Goal: Task Accomplishment & Management: Manage account settings

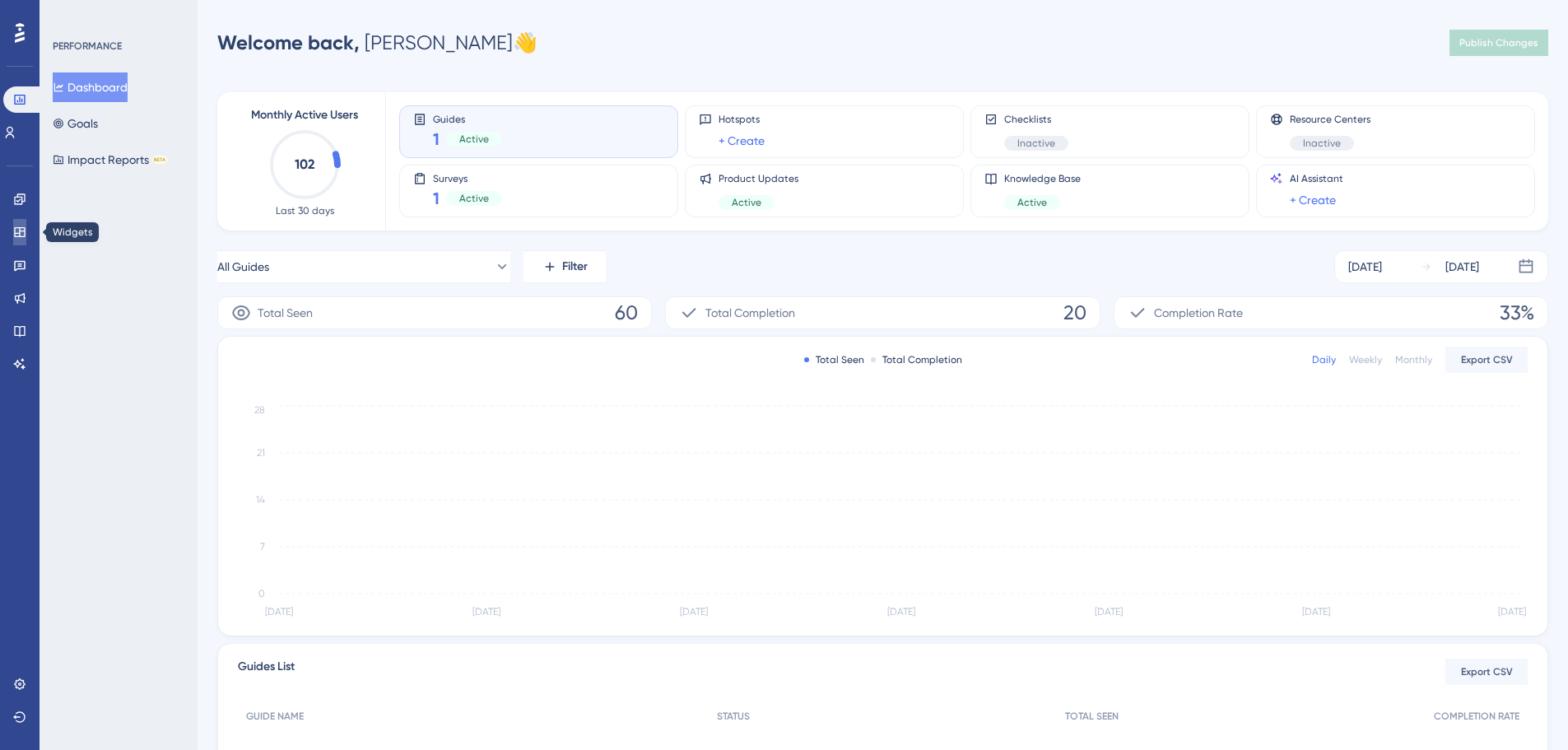
click at [26, 237] on link at bounding box center [20, 232] width 13 height 26
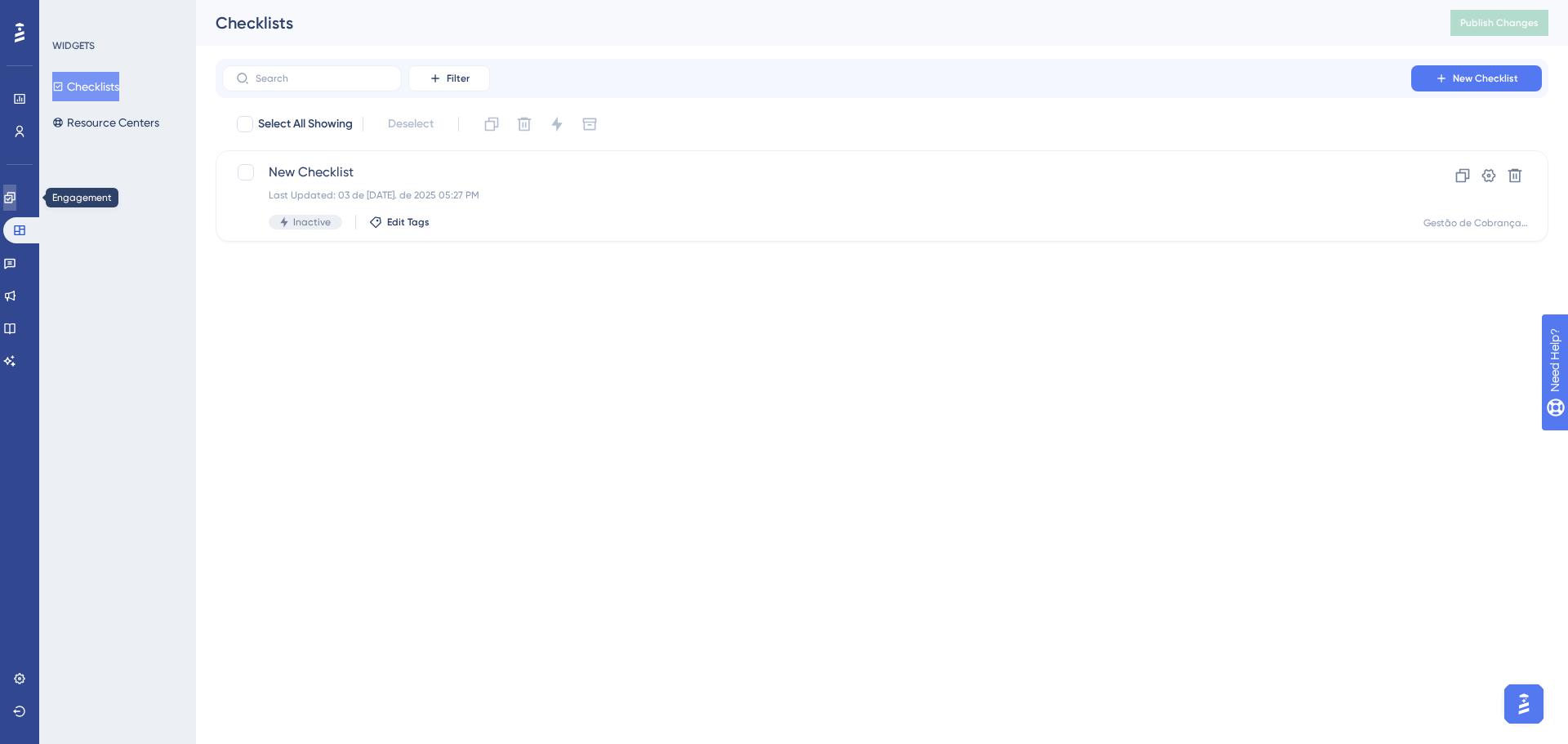
click at [17, 196] on link at bounding box center [10, 197] width 13 height 26
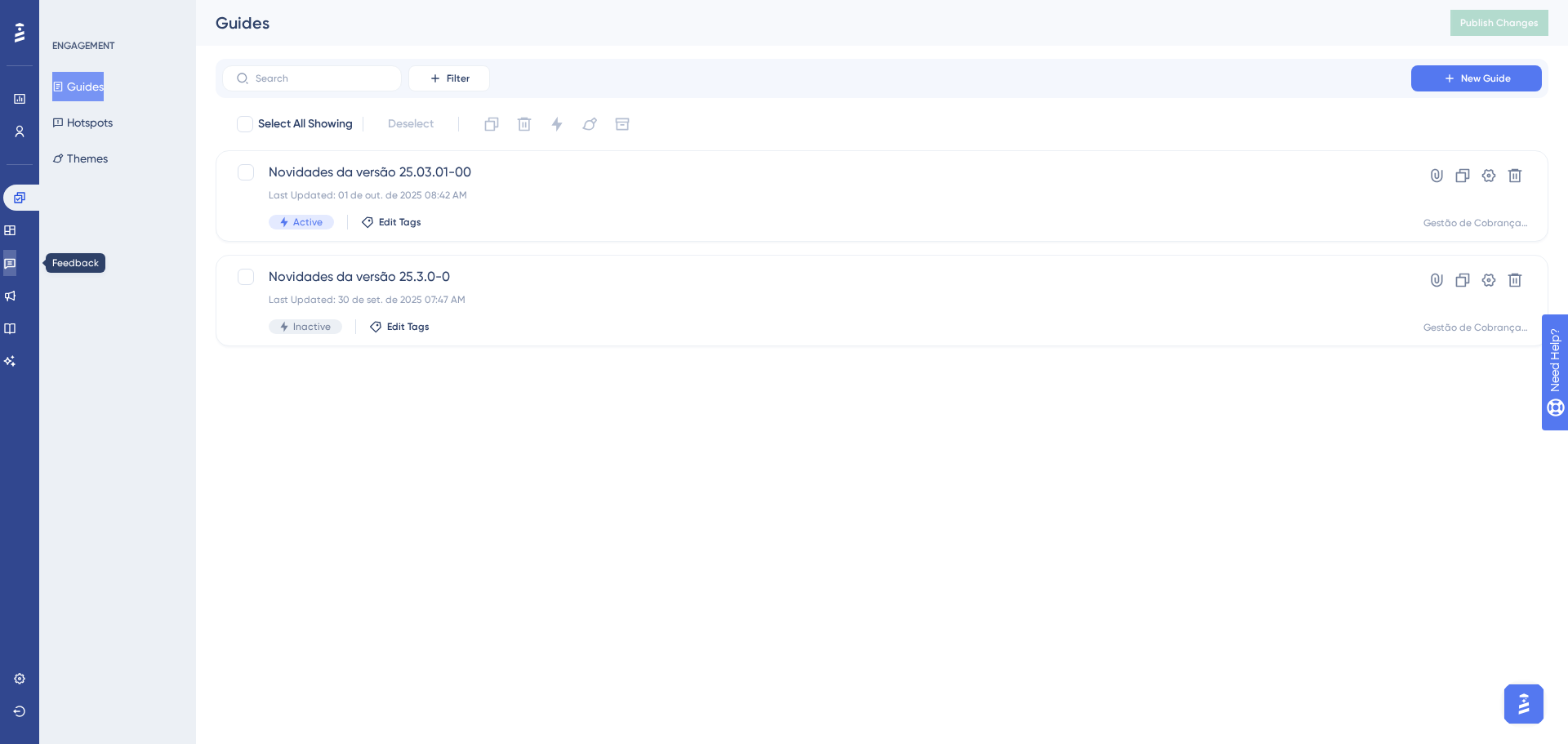
click at [16, 271] on link at bounding box center [10, 262] width 13 height 26
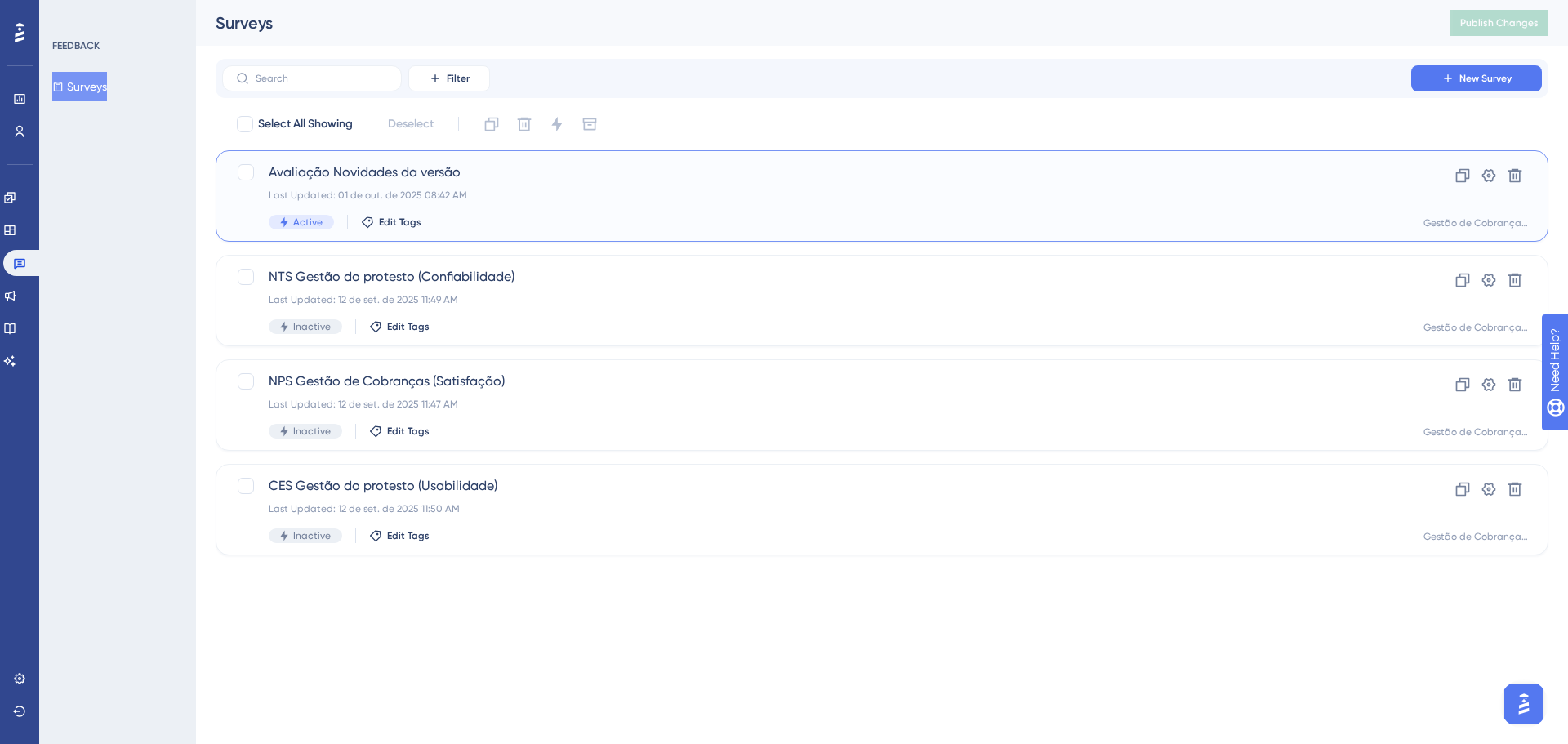
click at [596, 192] on div "Last Updated: 01 de out. de 2025 08:42 AM" at bounding box center [817, 196] width 1096 height 13
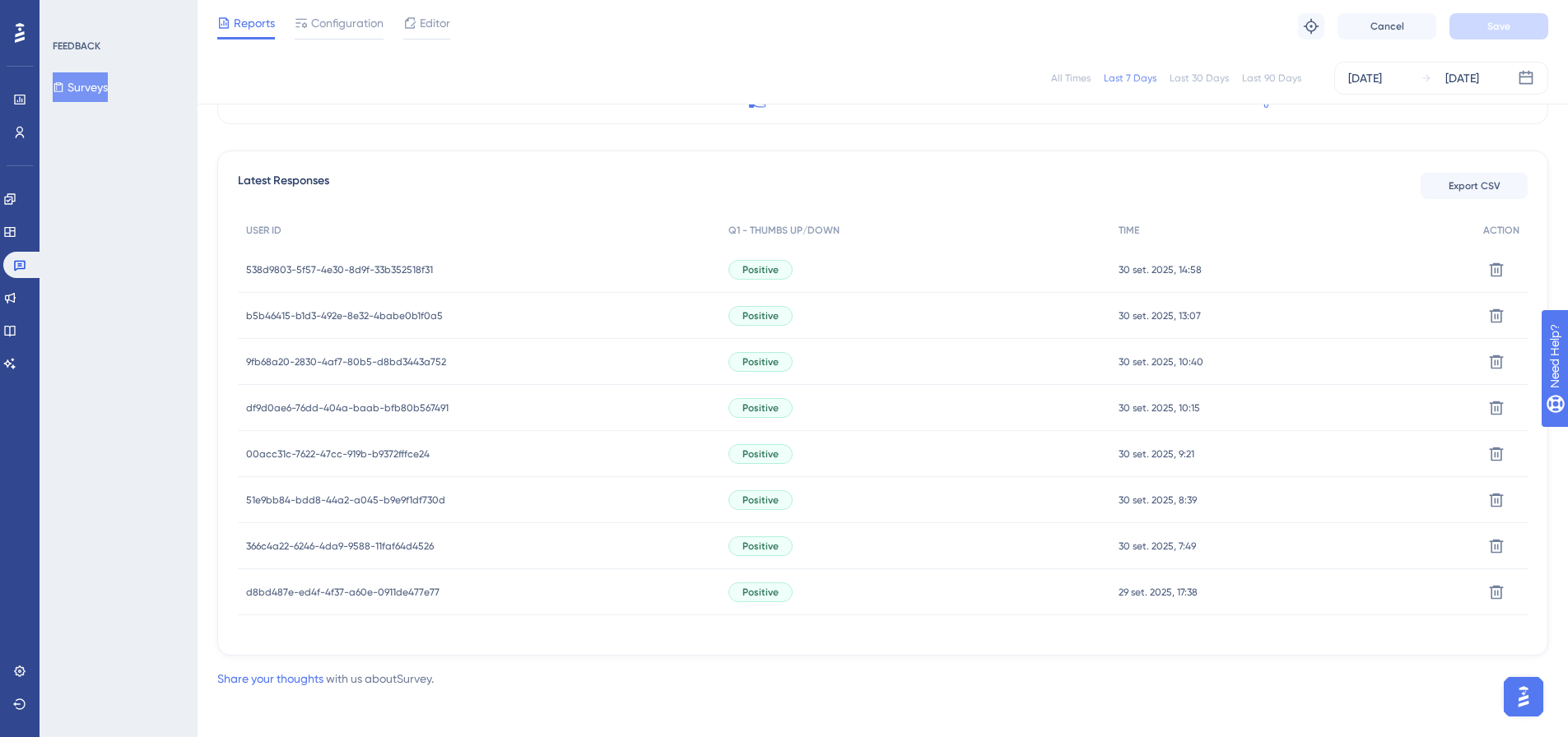
scroll to position [423, 0]
click at [502, 317] on div "b5b46415-b1d3-492e-8e32-4babe0b1f0a5 b5b46415-b1d3-492e-8e32-4babe0b1f0a5" at bounding box center [478, 311] width 482 height 46
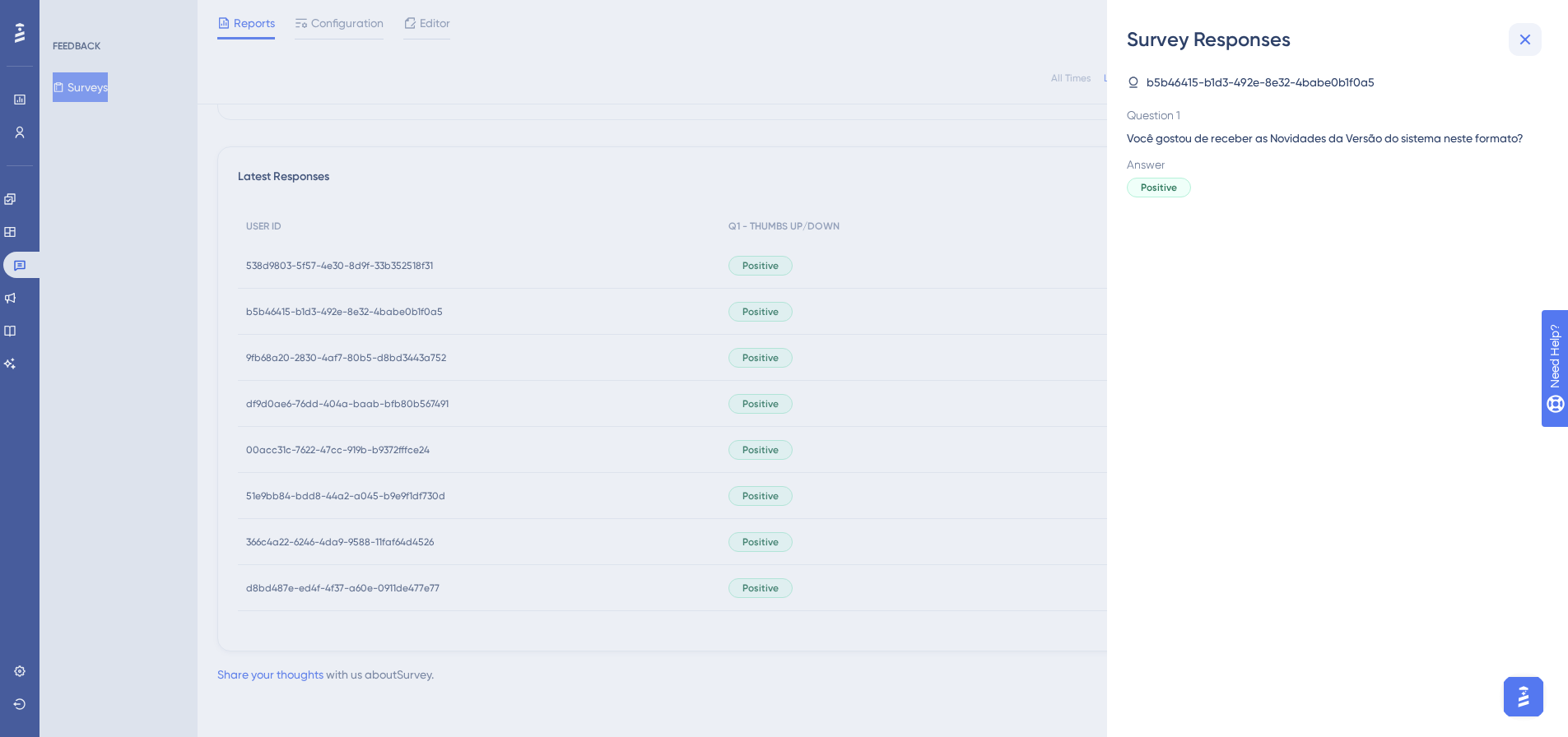
click at [1524, 49] on icon at bounding box center [1525, 39] width 20 height 20
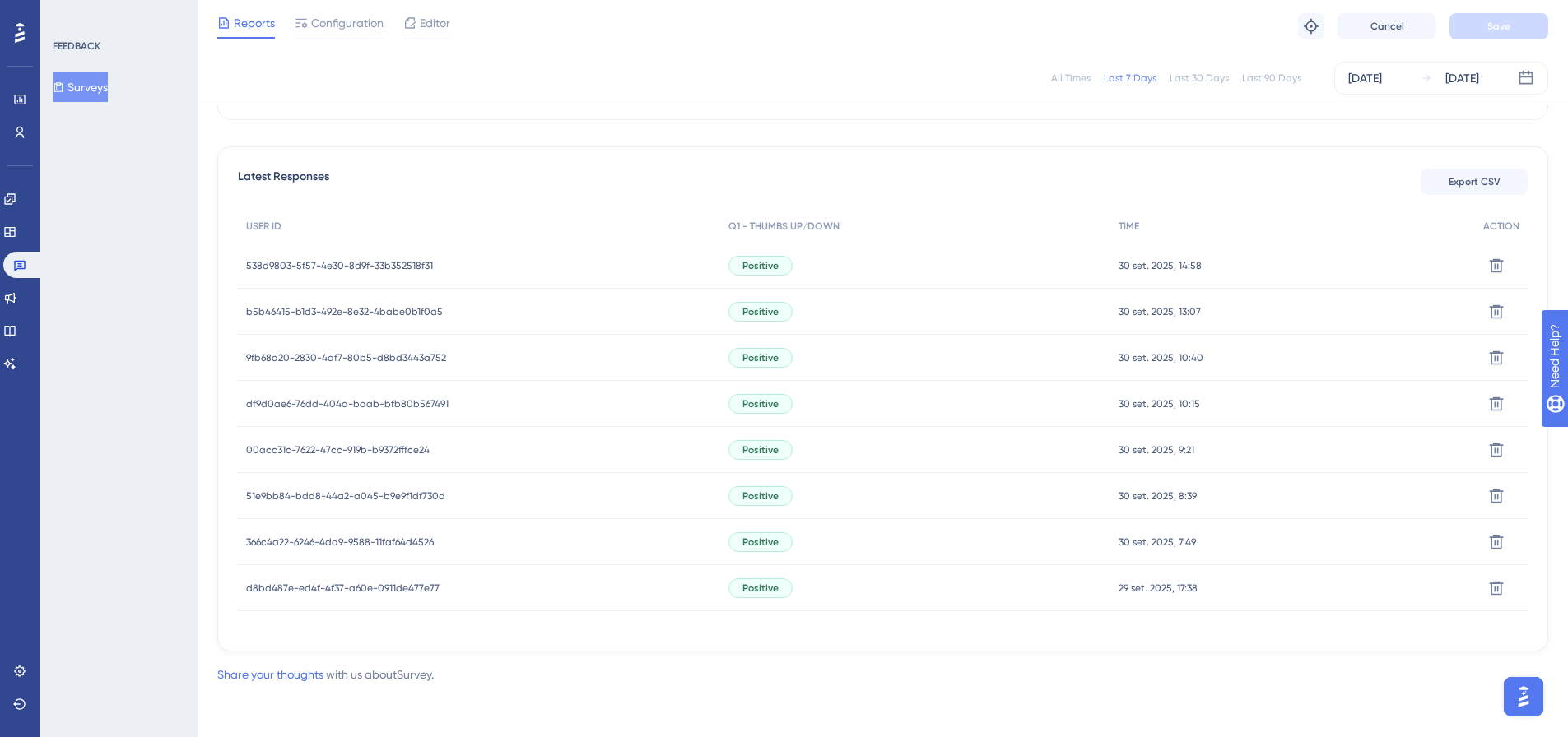
click at [367, 589] on span "d8bd487e-ed4f-4f37-a60e-0911de477e77" at bounding box center [342, 589] width 194 height 13
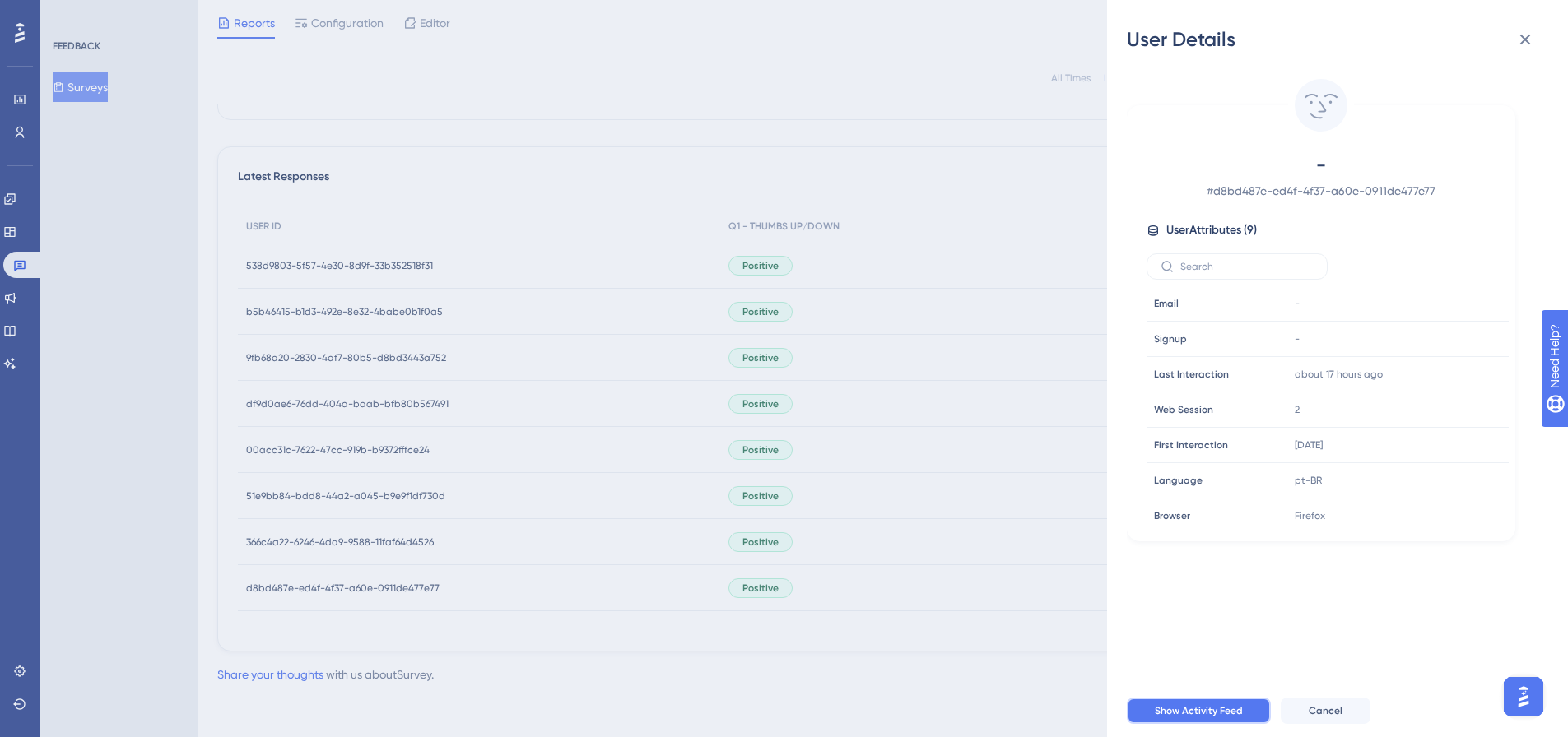
click at [1227, 714] on button "Show Activity Feed" at bounding box center [1199, 710] width 144 height 26
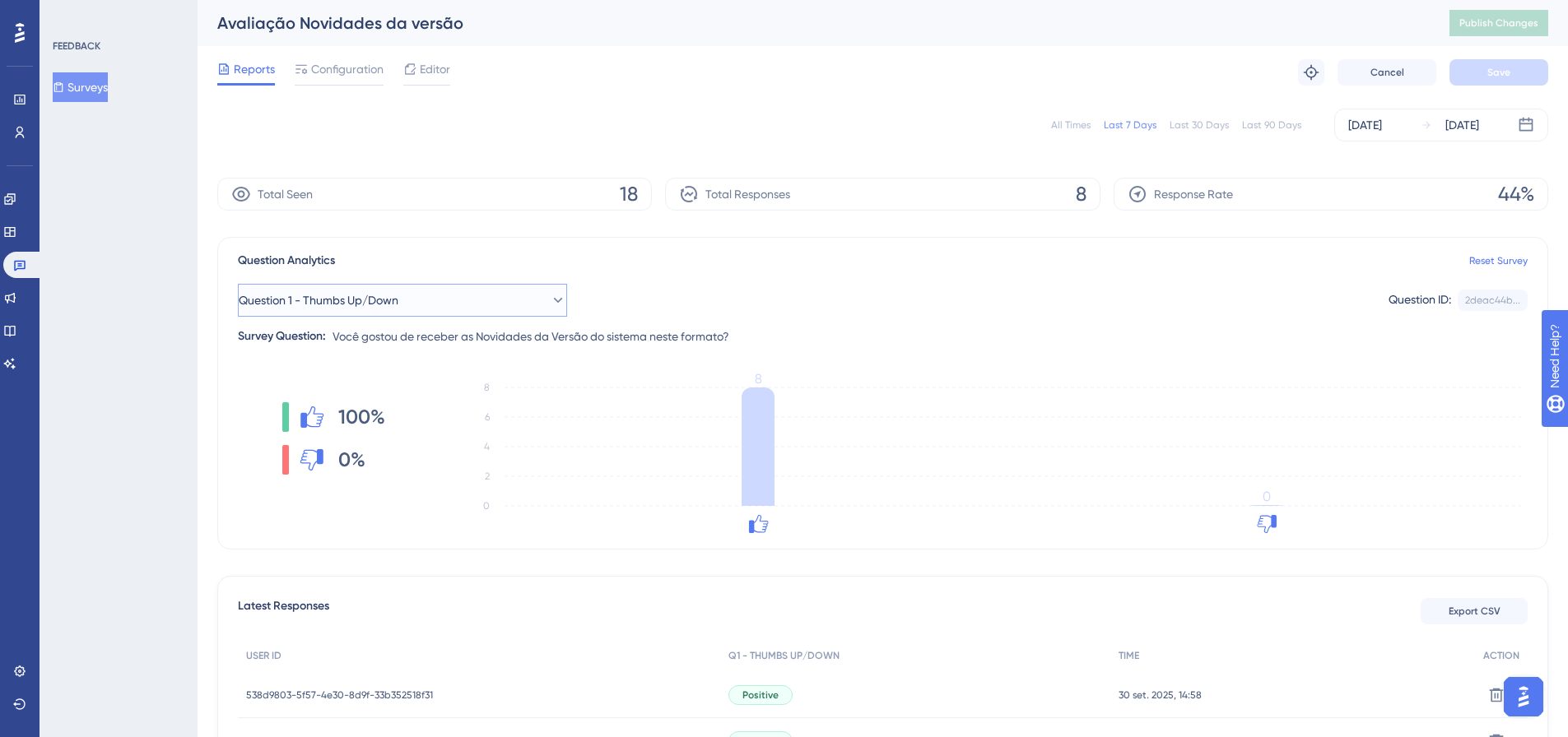
click at [558, 288] on button "Question 1 - Thumbs Up/Down" at bounding box center [402, 299] width 329 height 33
click at [556, 302] on button "Question 1 - Thumbs Up/Down" at bounding box center [402, 299] width 329 height 33
click at [431, 73] on span "Editor" at bounding box center [435, 70] width 30 height 20
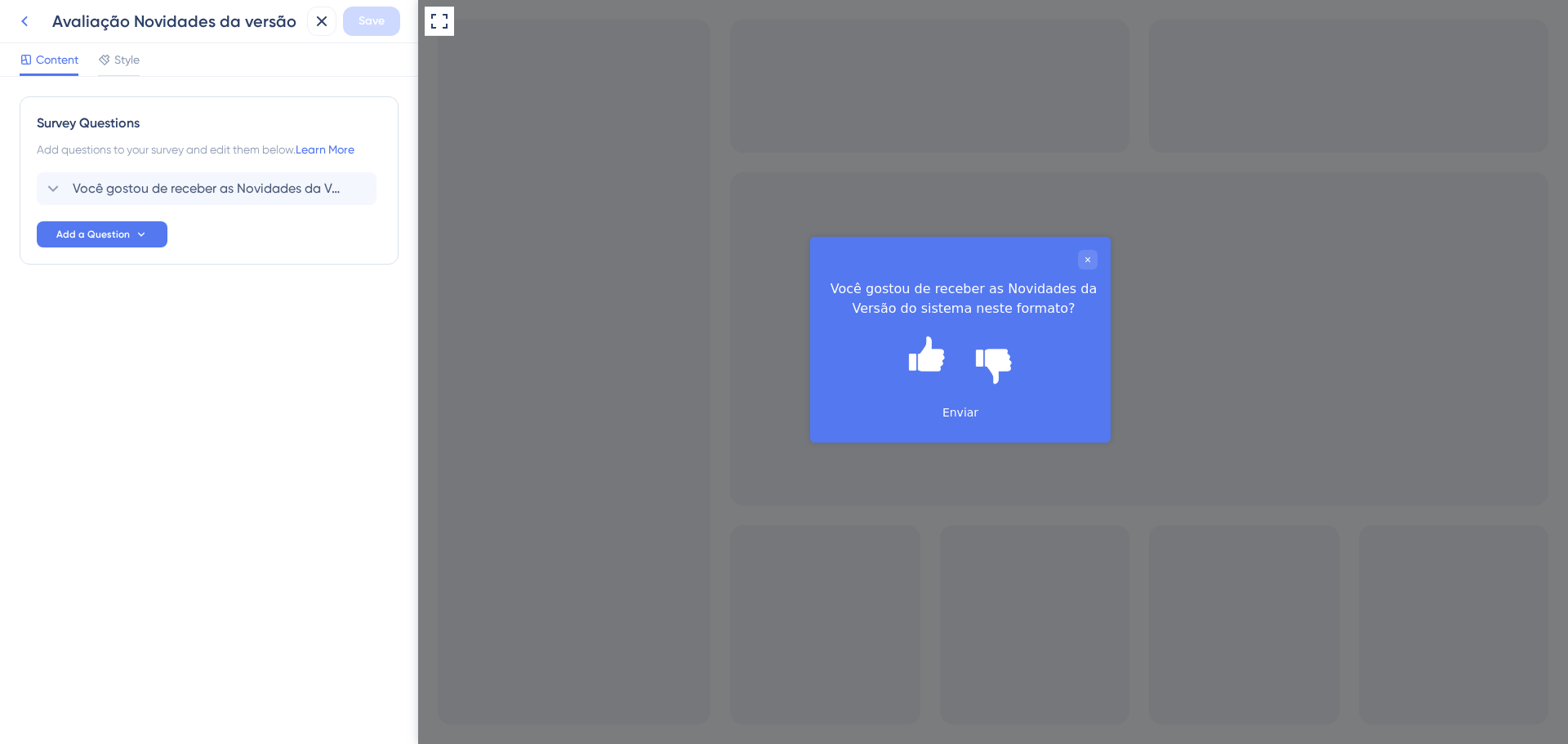
click at [22, 30] on icon at bounding box center [25, 22] width 20 height 20
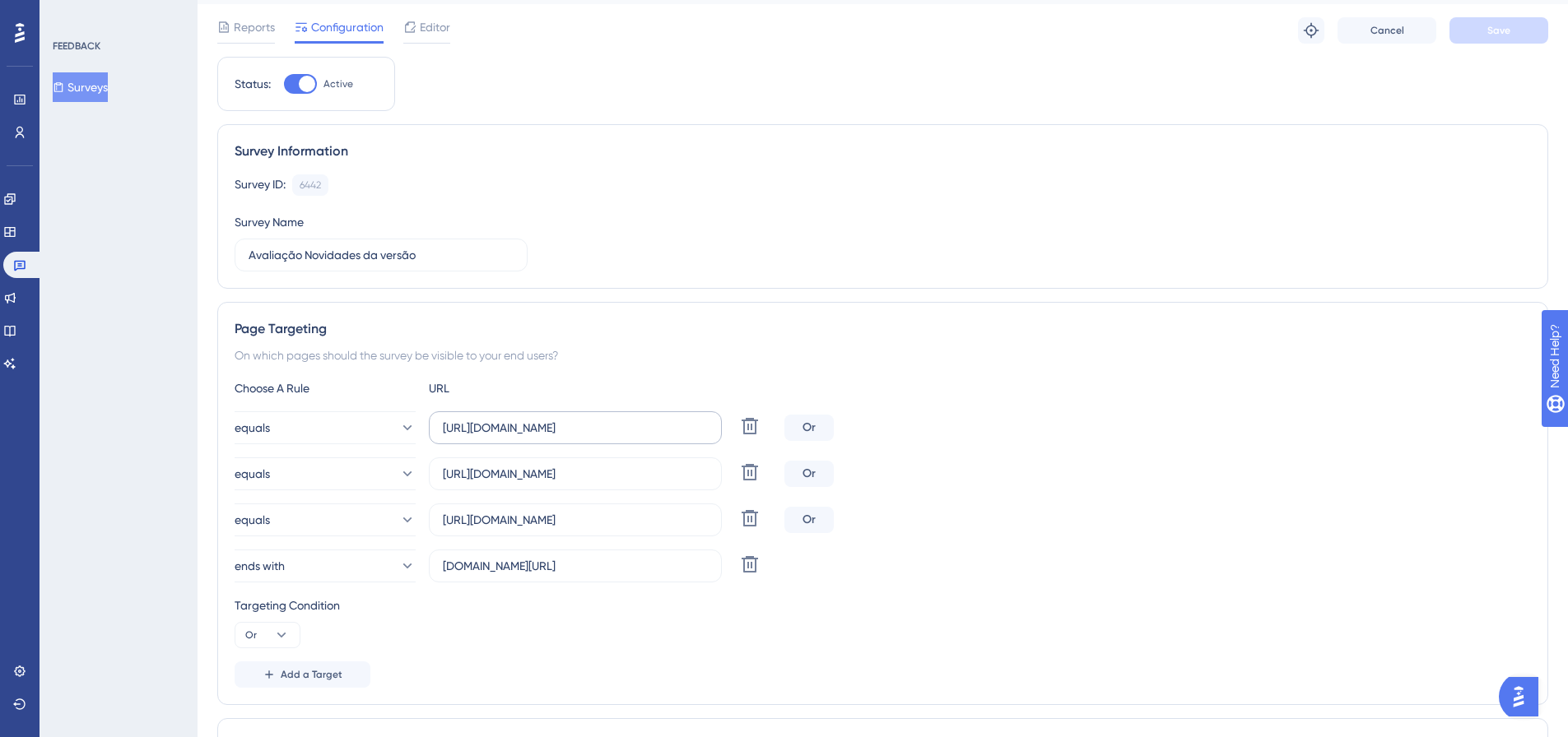
scroll to position [82, 0]
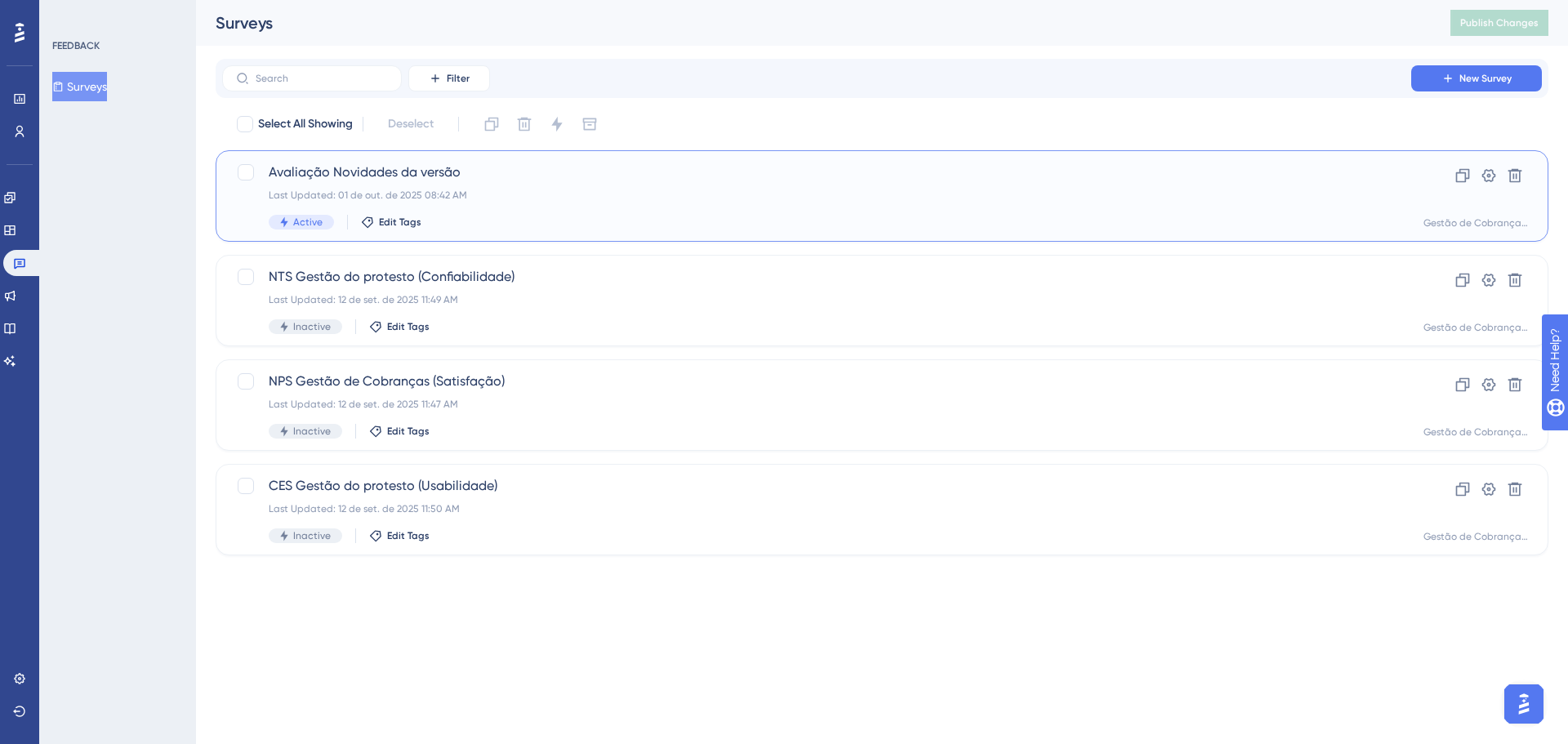
click at [730, 186] on div "Avaliação Novidades da versão Last Updated: 01 de out. de 2025 08:42 AM Active …" at bounding box center [817, 196] width 1096 height 67
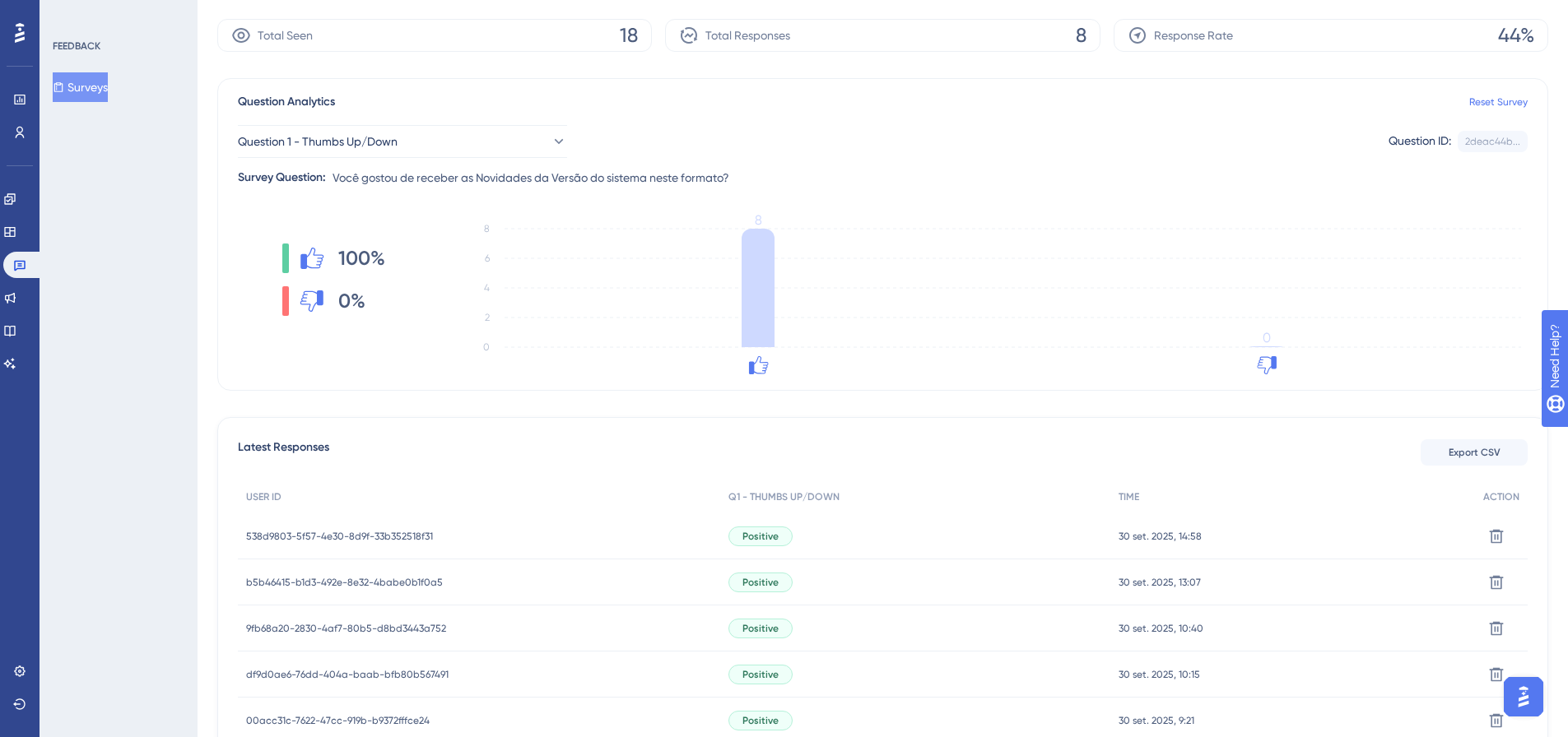
scroll to position [329, 0]
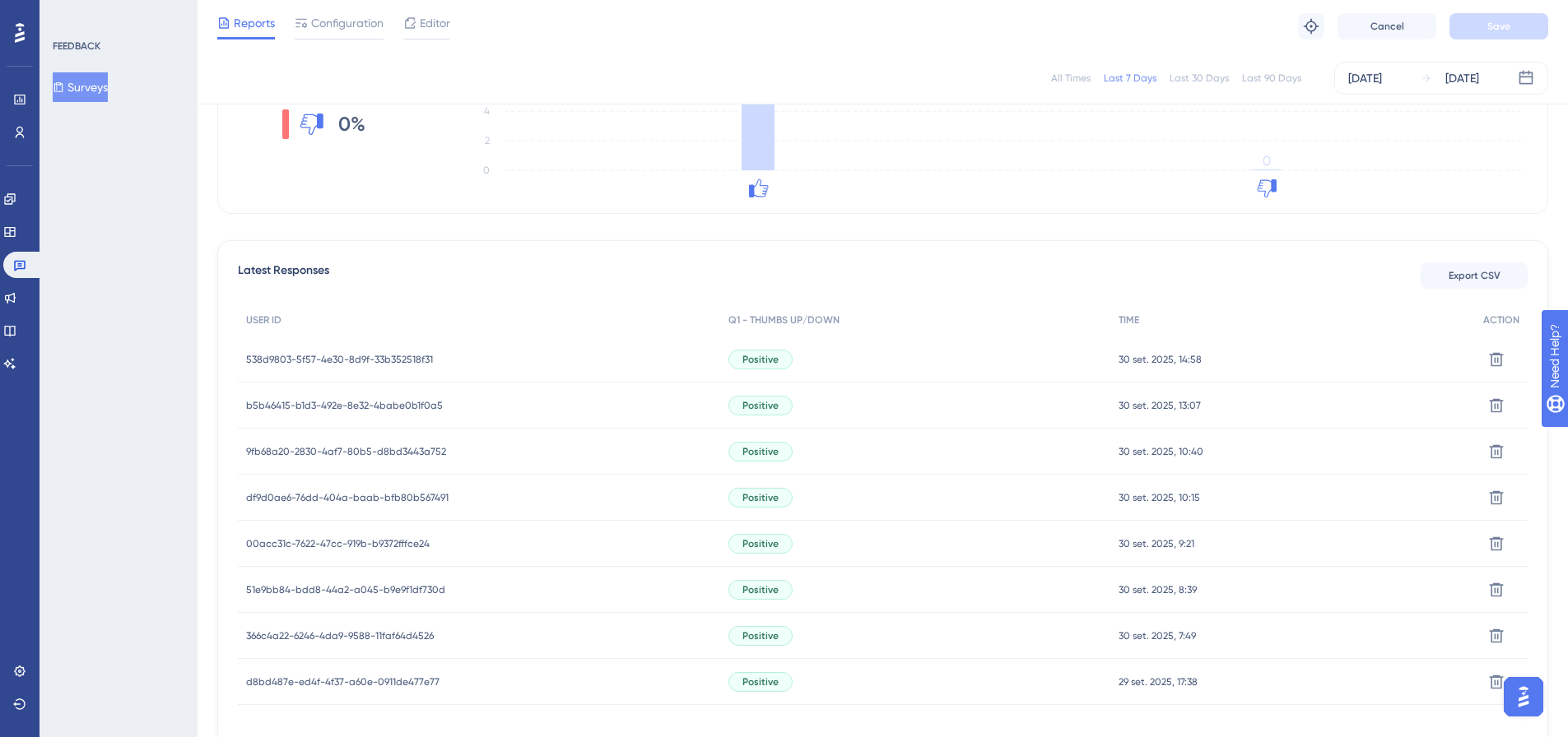
click at [410, 357] on span "538d9803-5f57-4e30-8d9f-33b352518f31" at bounding box center [339, 360] width 187 height 13
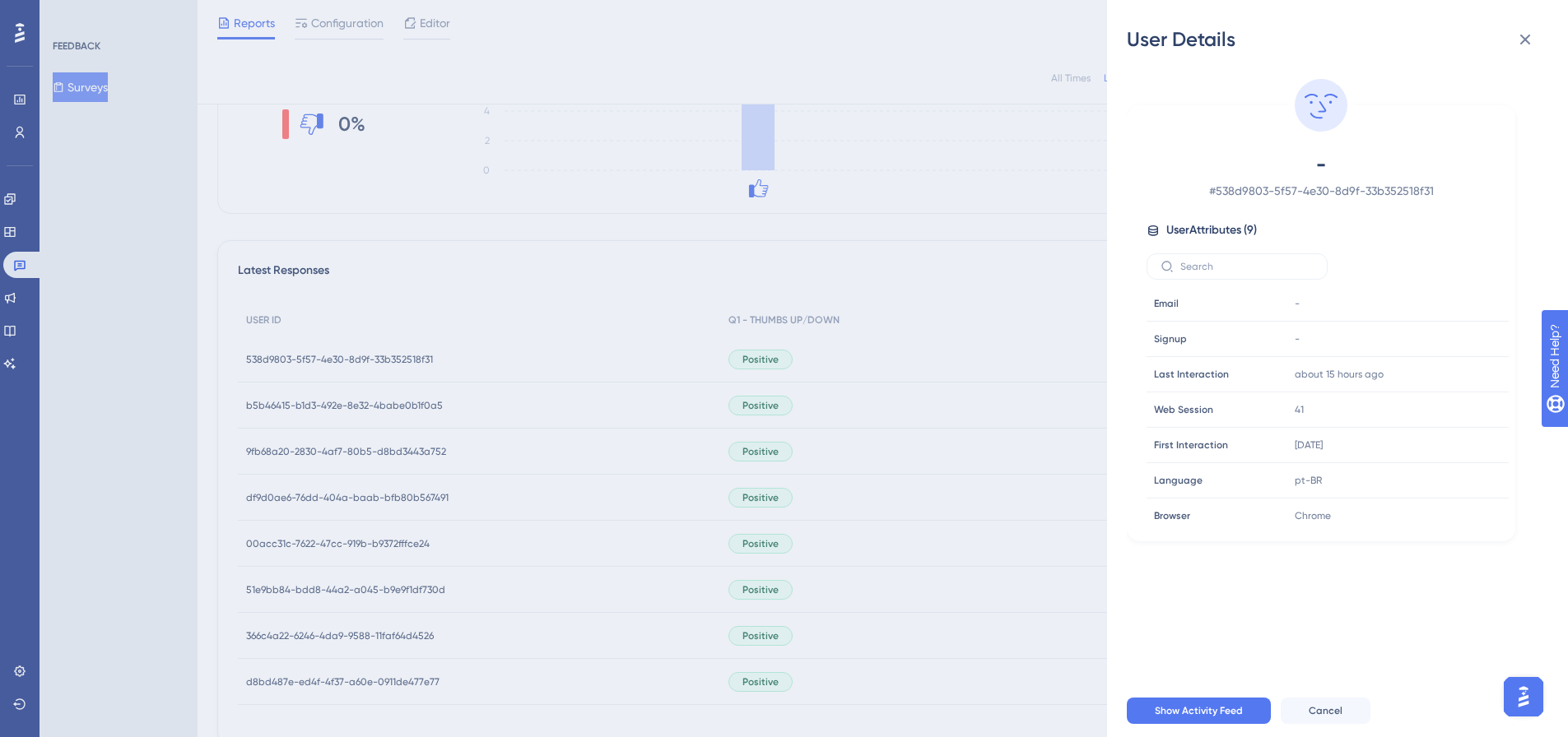
scroll to position [423, 0]
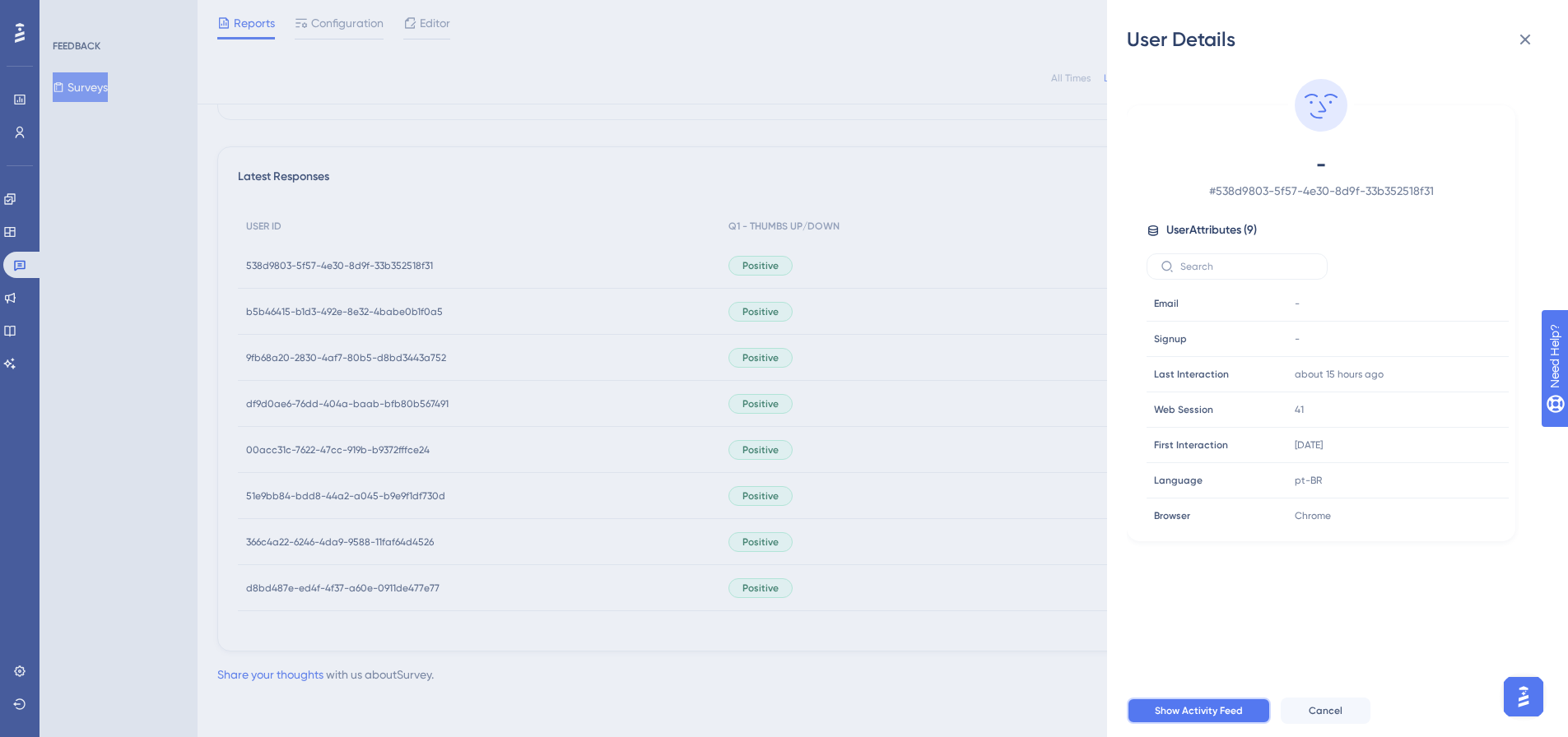
click at [1230, 717] on span "Show Activity Feed" at bounding box center [1198, 711] width 88 height 13
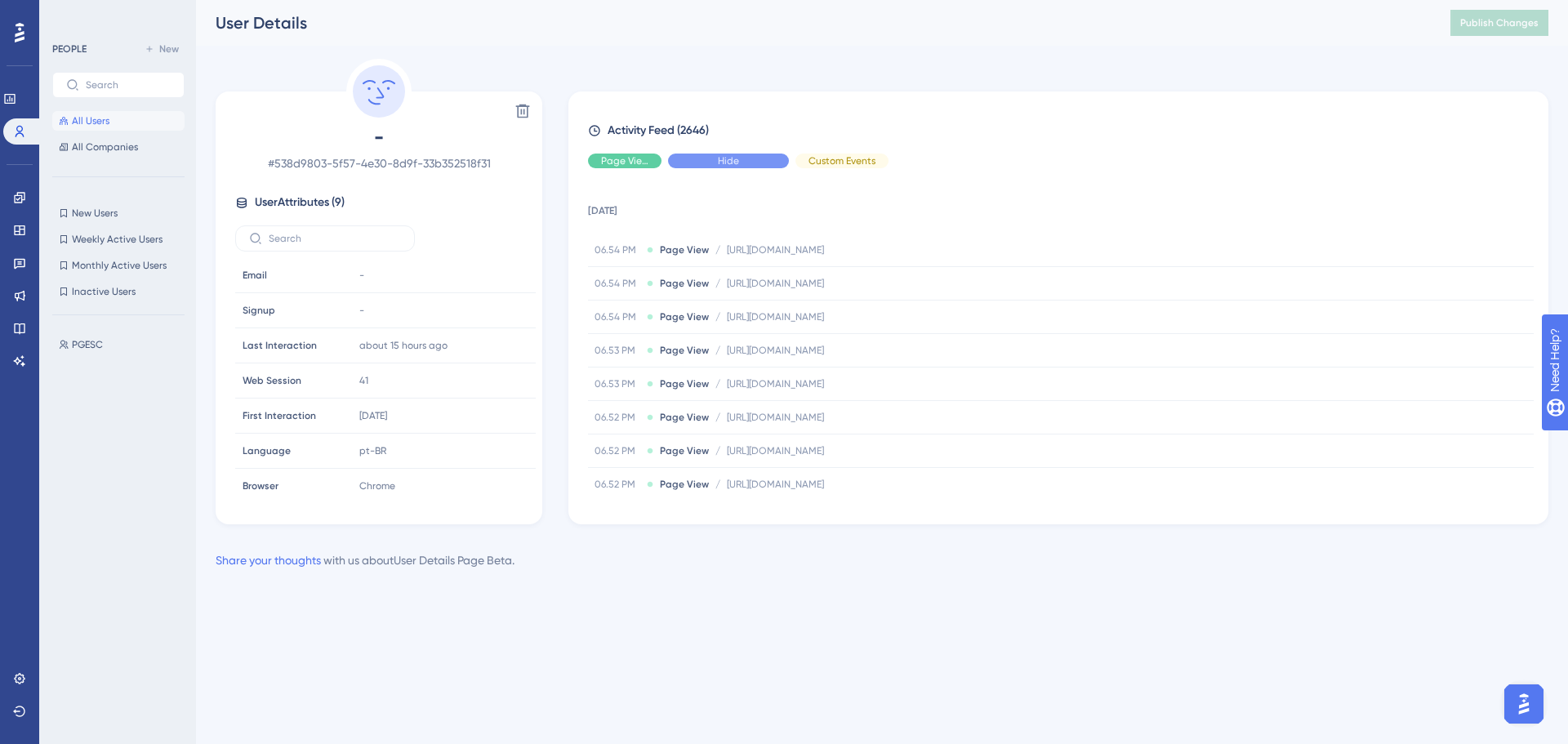
click at [704, 157] on div "Hide" at bounding box center [728, 161] width 121 height 15
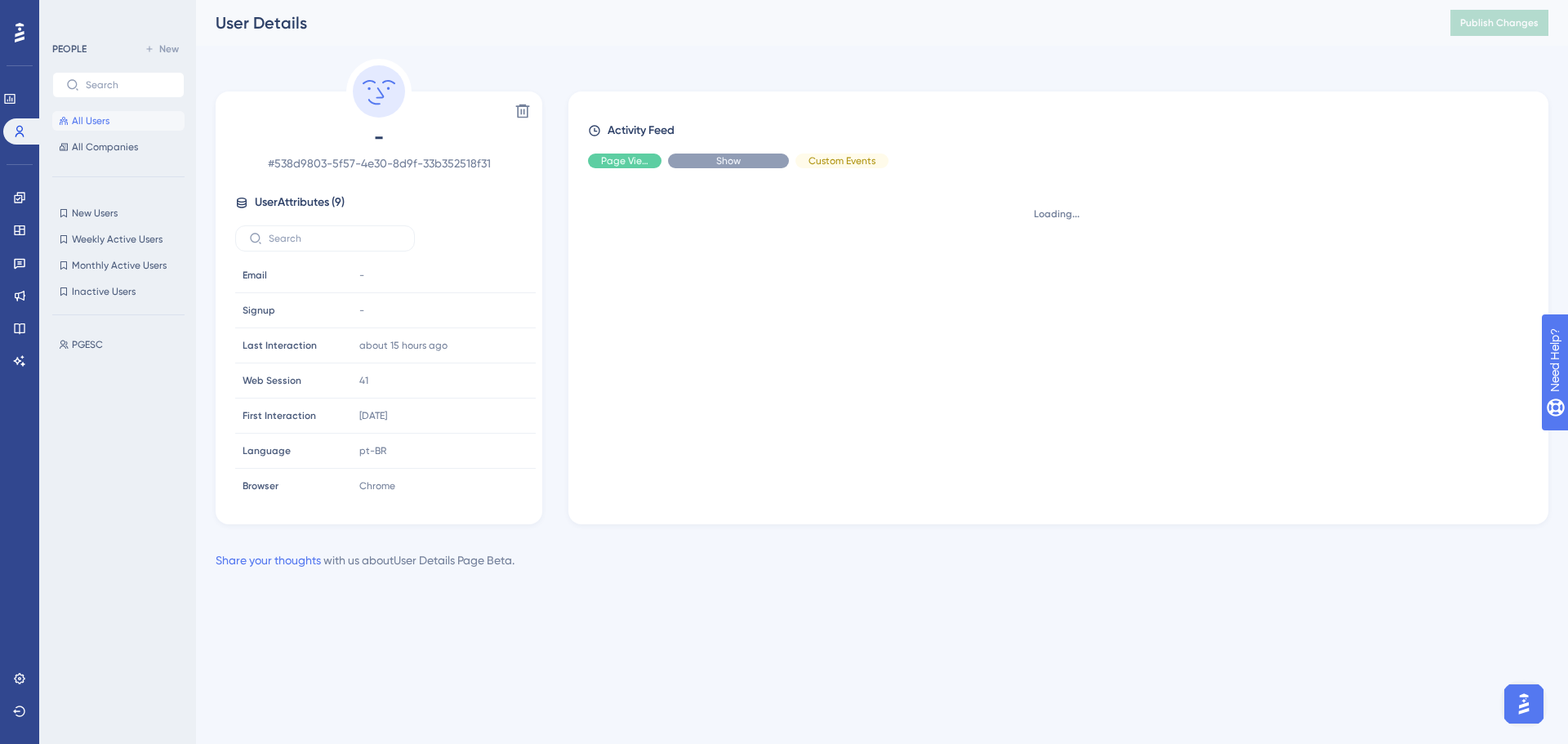
click at [704, 157] on div "Show" at bounding box center [728, 161] width 121 height 15
click at [605, 160] on div "Hide" at bounding box center [625, 161] width 73 height 15
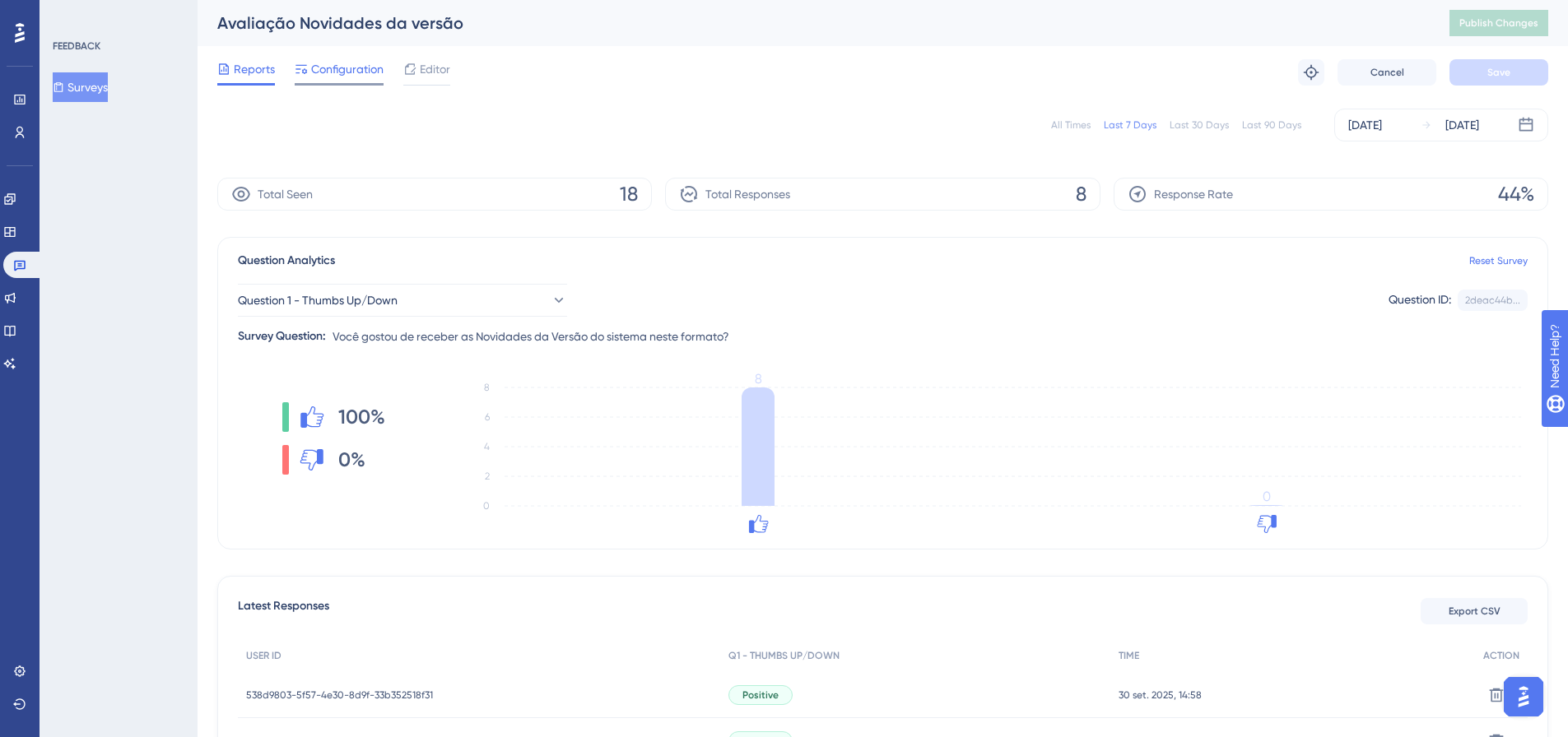
click at [320, 72] on span "Configuration" at bounding box center [347, 70] width 72 height 20
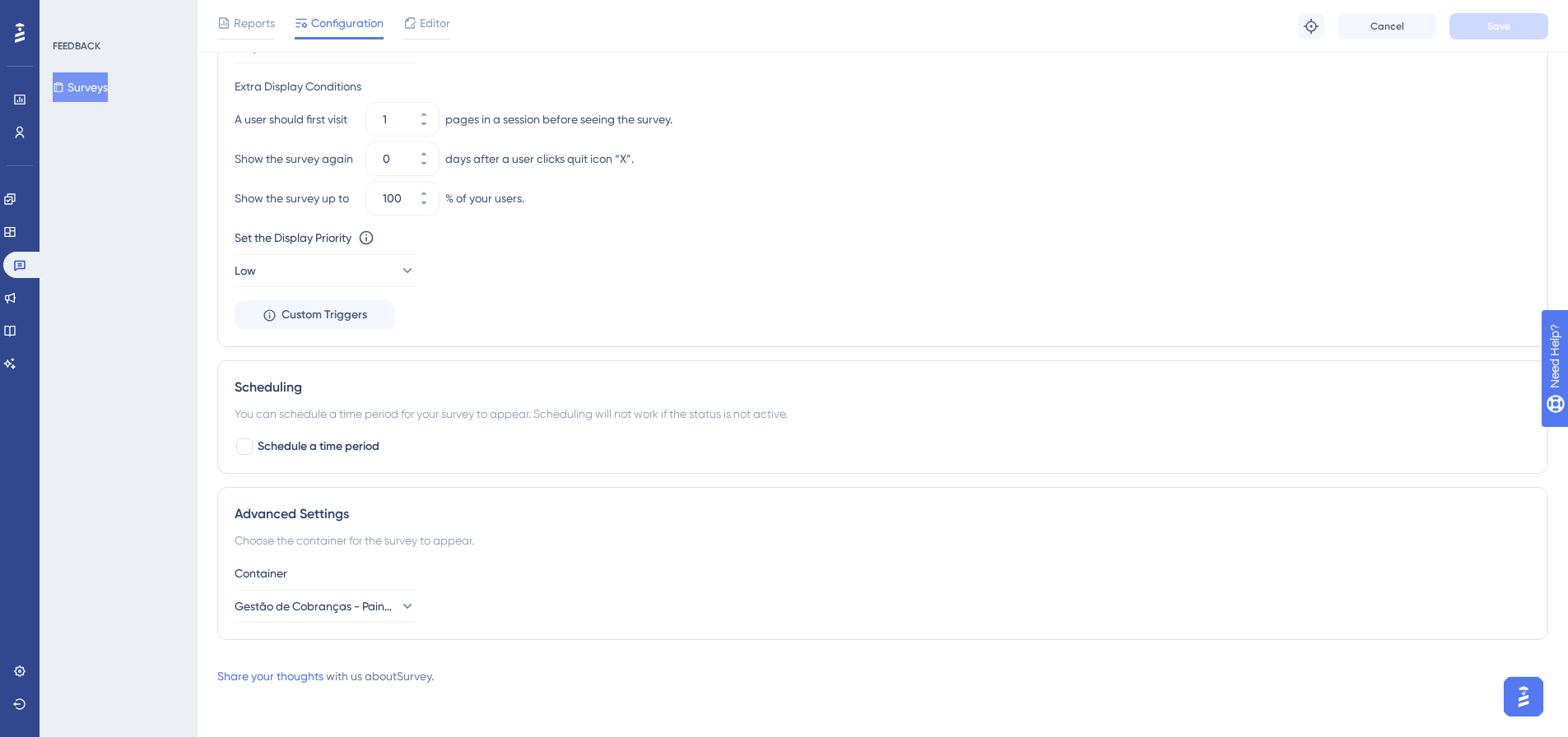
scroll to position [1016, 0]
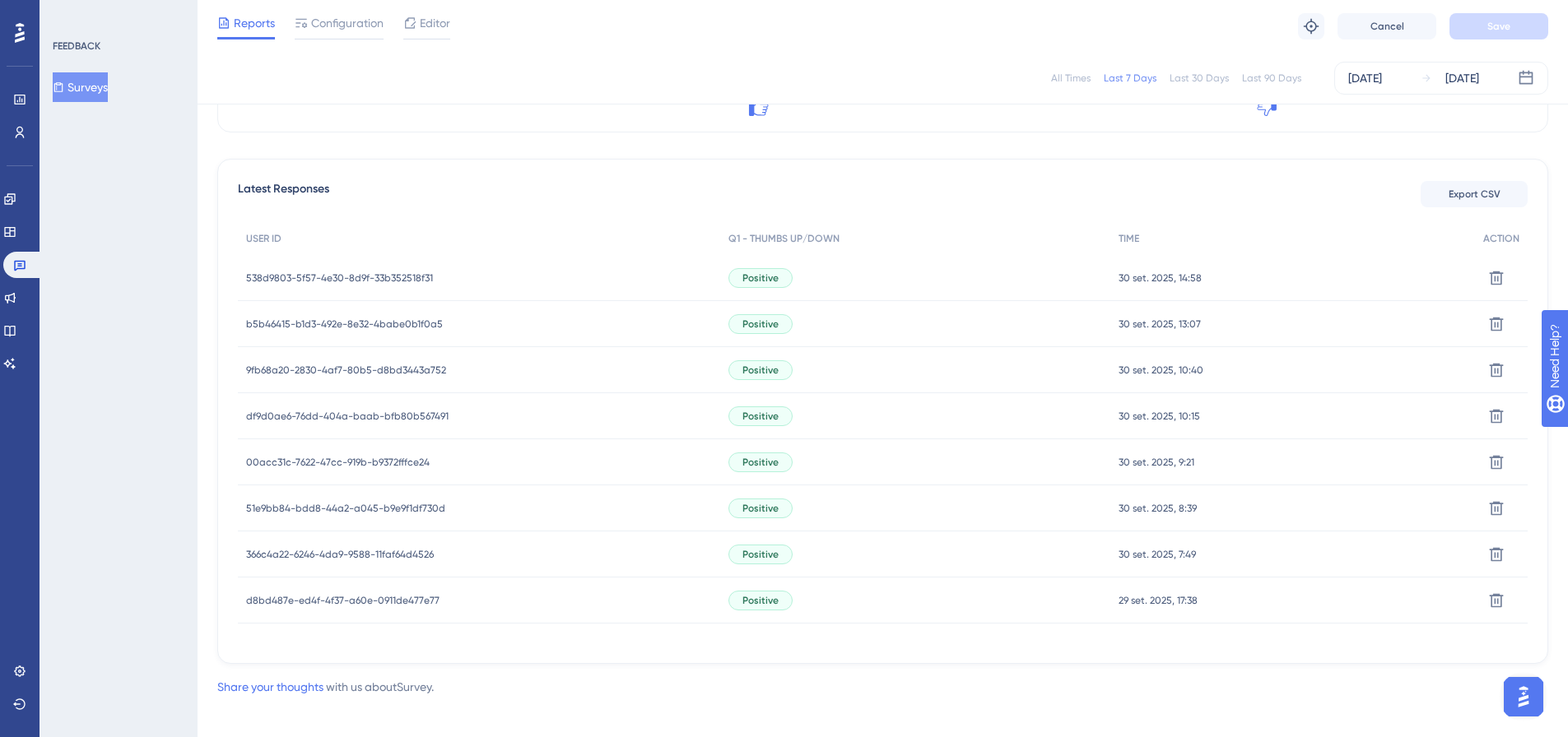
scroll to position [423, 0]
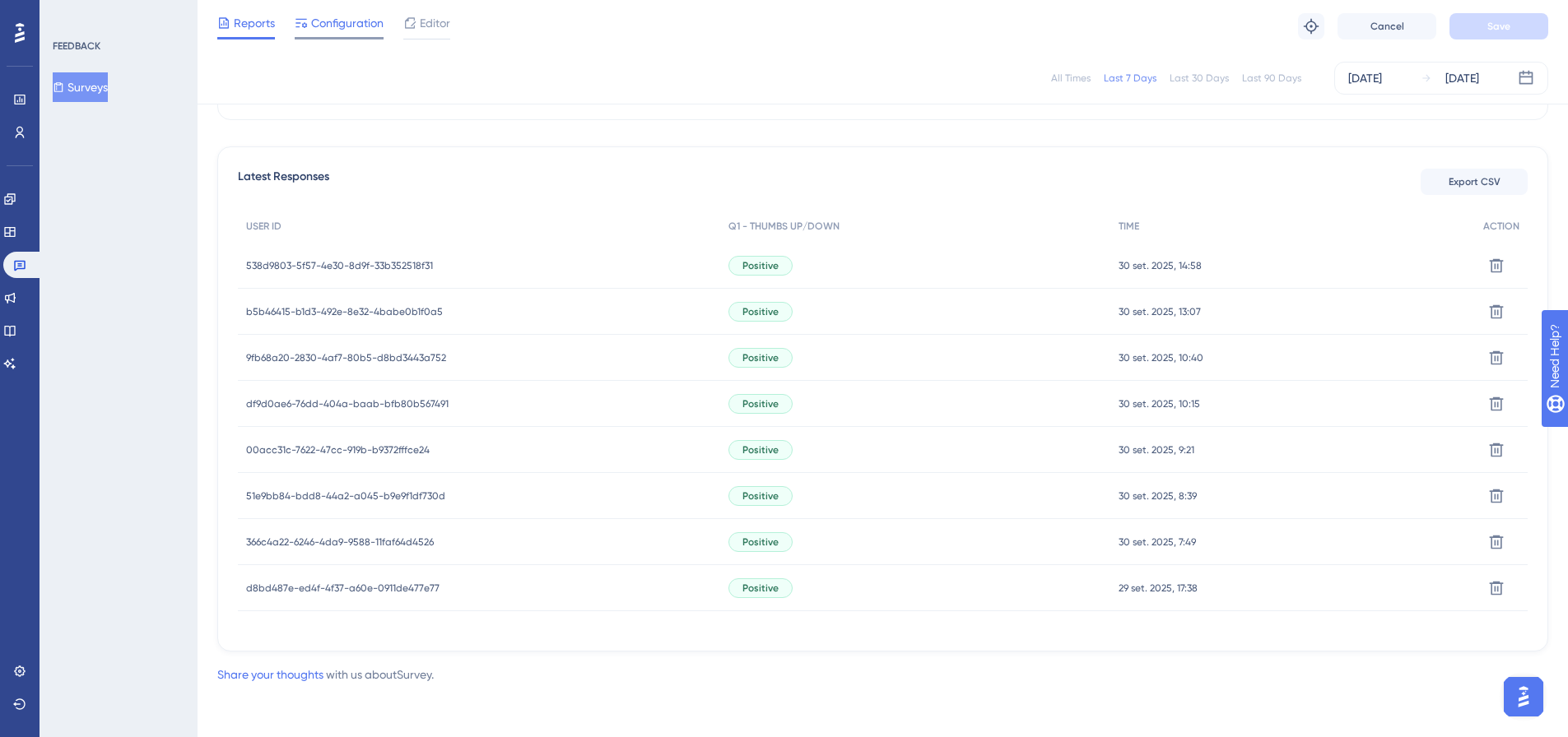
click at [368, 31] on span "Configuration" at bounding box center [347, 23] width 72 height 20
